Goal: Task Accomplishment & Management: Complete application form

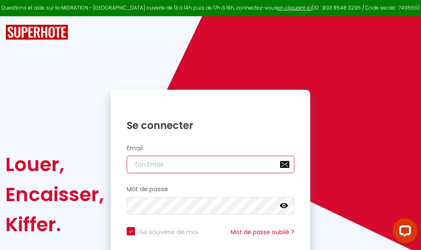
click at [225, 166] on input "email" at bounding box center [210, 165] width 167 height 18
type input "m"
checkbox input "true"
type input "ma"
checkbox input "true"
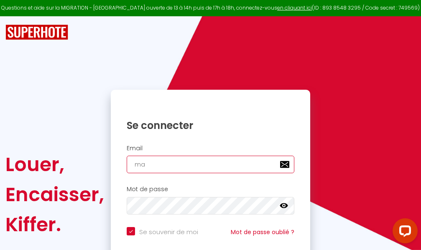
type input "mar"
checkbox input "true"
type input "marc"
checkbox input "true"
type input "marcd"
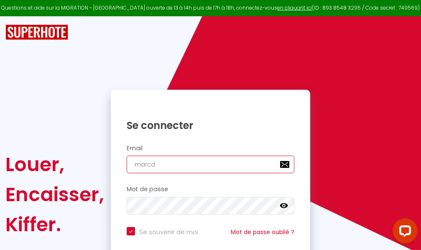
checkbox input "true"
type input "marcdp"
checkbox input "true"
type input "marcdpo"
checkbox input "true"
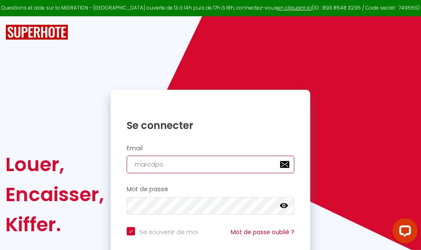
type input "marcdpoz"
checkbox input "true"
type input "marcdpoz."
checkbox input "true"
type input "marcdpoz.l"
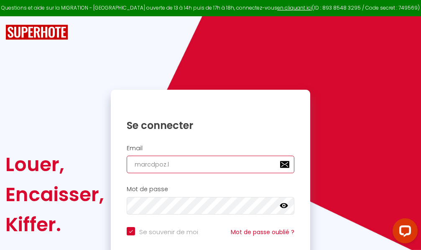
checkbox input "true"
type input "marcdpoz.lo"
checkbox input "true"
type input "marcdpoz.loc"
checkbox input "true"
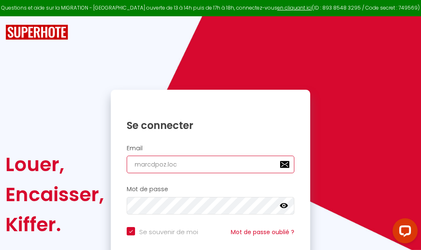
type input "marcdpoz.loca"
checkbox input "true"
type input "marcdpoz.locat"
checkbox input "true"
type input "marcdpoz.locati"
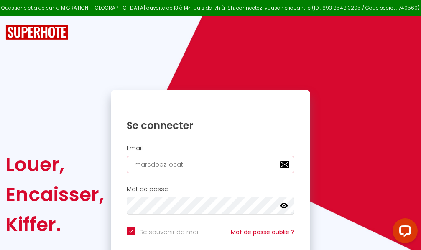
checkbox input "true"
type input "marcdpoz.locatio"
checkbox input "true"
type input "marcdpoz.location"
checkbox input "true"
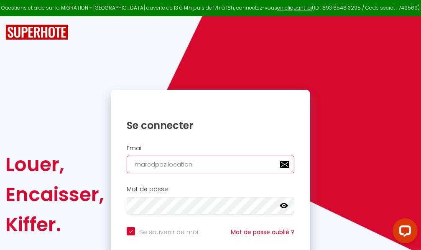
type input "marcdpoz.location@"
checkbox input "true"
type input "marcdpoz.location@g"
checkbox input "true"
type input "marcdpoz.location@gm"
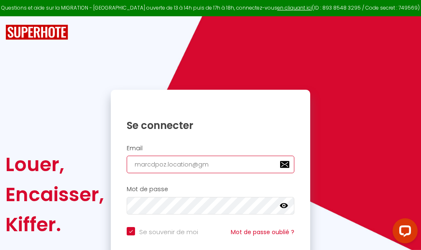
checkbox input "true"
type input "marcdpoz.location@gma"
checkbox input "true"
type input "marcdpoz.location@gmai"
checkbox input "true"
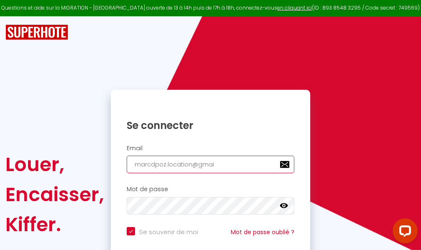
type input "[EMAIL_ADDRESS]"
checkbox input "true"
type input "[EMAIL_ADDRESS]."
checkbox input "true"
type input "marcdpoz.location@gmail.c"
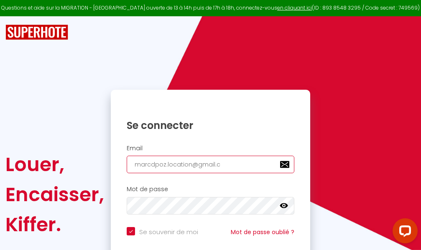
checkbox input "true"
type input "[EMAIL_ADDRESS][DOMAIN_NAME]"
checkbox input "true"
type input "[EMAIL_ADDRESS][DOMAIN_NAME]"
checkbox input "true"
